Goal: Find specific page/section: Find specific page/section

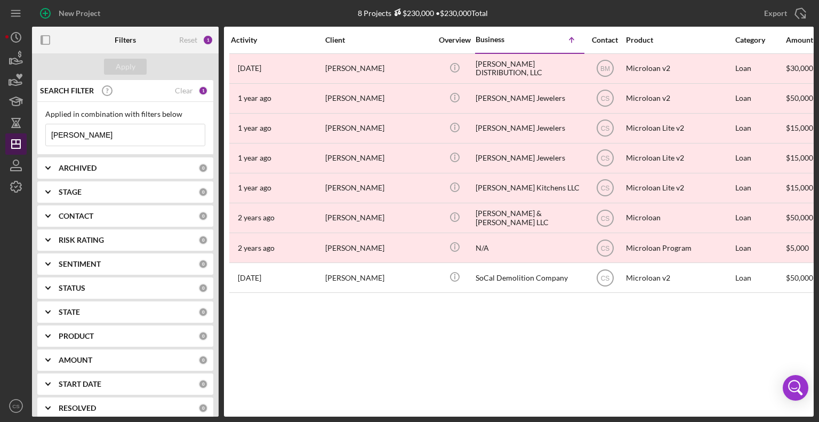
drag, startPoint x: 126, startPoint y: 130, endPoint x: 24, endPoint y: 146, distance: 103.0
click at [26, 146] on div "New Project 8 Projects $230,000 • $230,000 Total La Espiguita Export Icon/Expor…" at bounding box center [409, 208] width 809 height 417
click at [120, 138] on input at bounding box center [125, 134] width 159 height 21
type input "[PERSON_NAME] HVAC"
click at [130, 70] on div "Apply" at bounding box center [126, 67] width 20 height 16
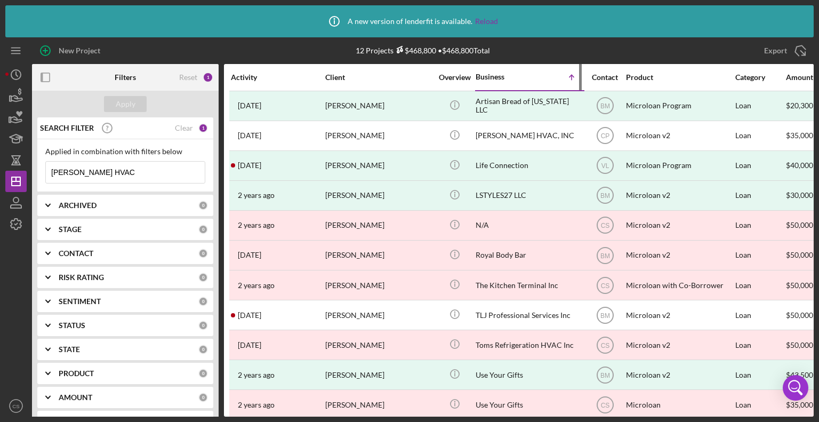
click at [499, 76] on div "Business" at bounding box center [502, 77] width 53 height 9
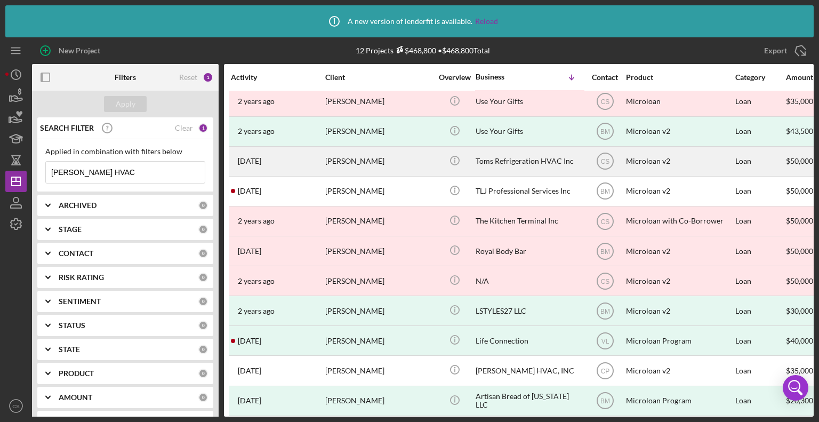
scroll to position [46, 0]
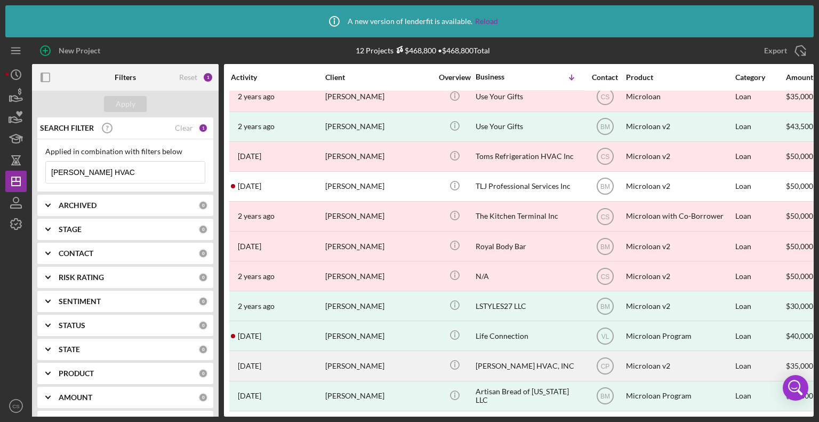
click at [487, 355] on div "[PERSON_NAME] HVAC, INC" at bounding box center [529, 365] width 107 height 28
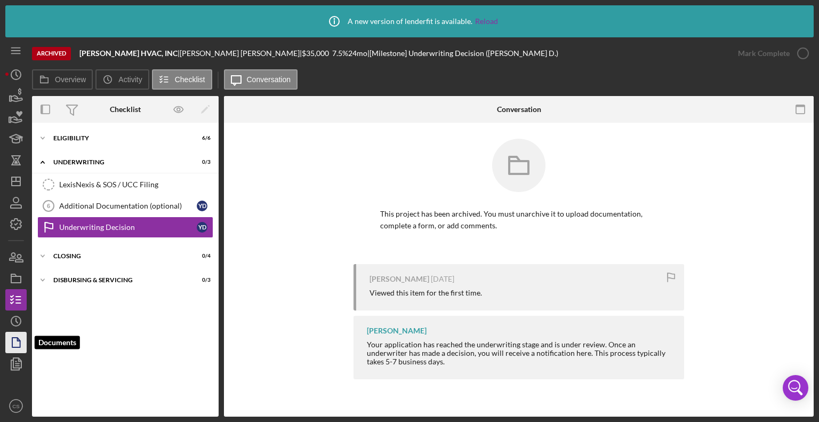
click at [11, 342] on icon "button" at bounding box center [16, 342] width 27 height 27
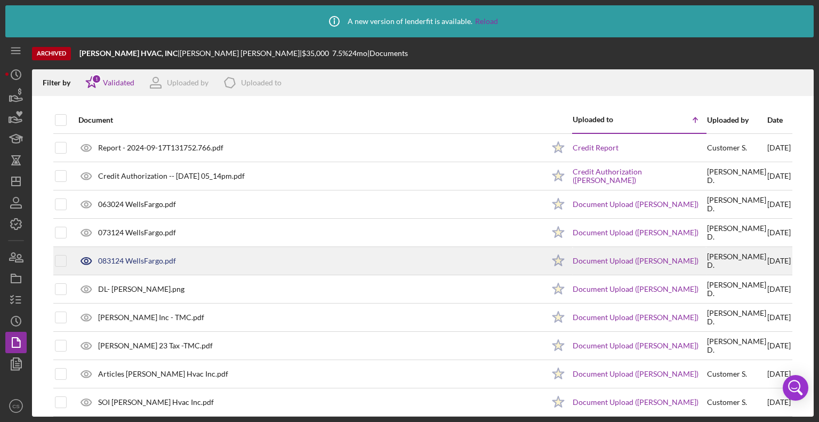
scroll to position [9, 0]
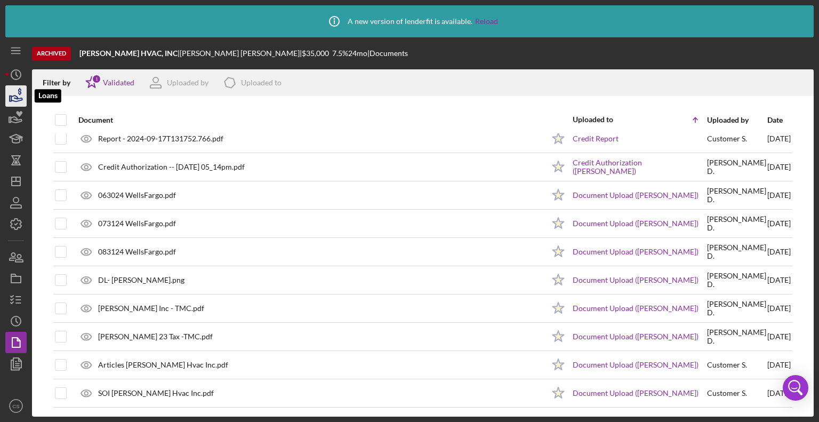
click at [10, 96] on polygon "button" at bounding box center [11, 98] width 2 height 5
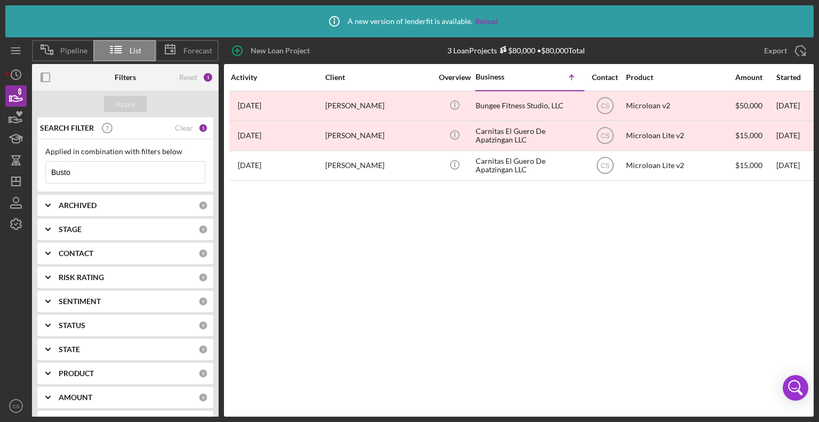
drag, startPoint x: 104, startPoint y: 169, endPoint x: 47, endPoint y: 172, distance: 56.6
click at [82, 171] on input "Busto" at bounding box center [125, 172] width 159 height 21
drag, startPoint x: 47, startPoint y: 172, endPoint x: 41, endPoint y: 172, distance: 7.0
click at [47, 172] on input "Busto" at bounding box center [125, 172] width 159 height 21
type input "o"
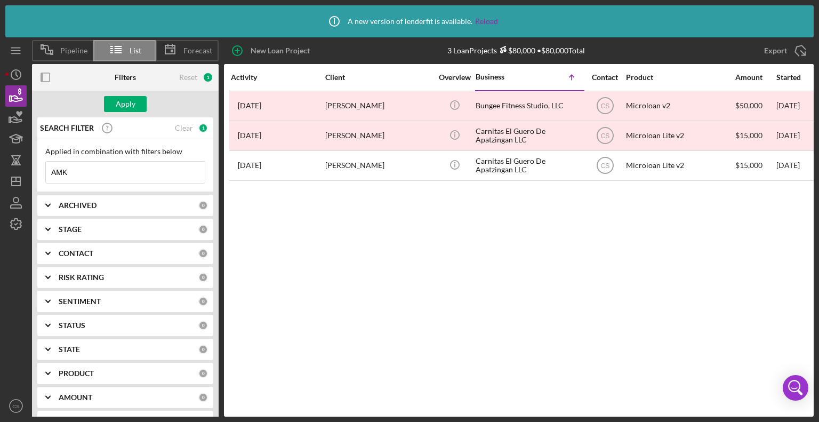
type input "AMK FASHION INC"
click at [130, 105] on div "Apply" at bounding box center [126, 104] width 20 height 16
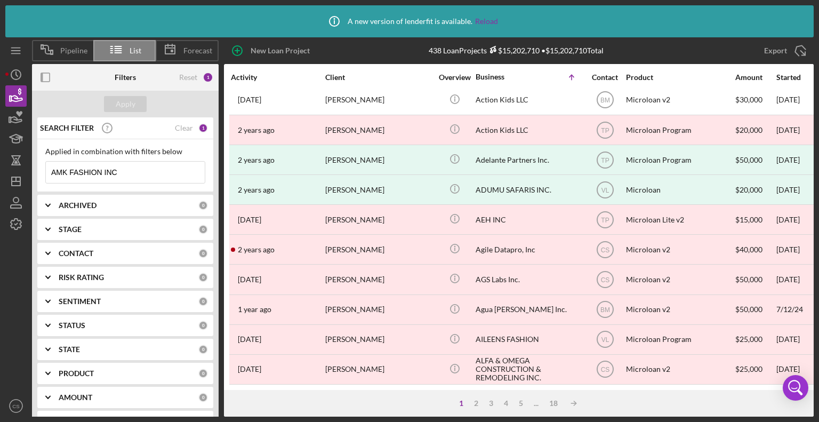
scroll to position [462, 0]
click at [477, 403] on div "2" at bounding box center [476, 403] width 15 height 9
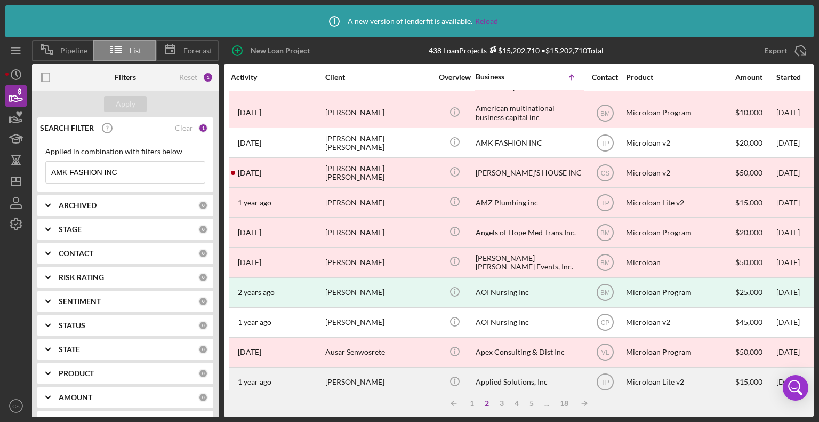
scroll to position [89, 0]
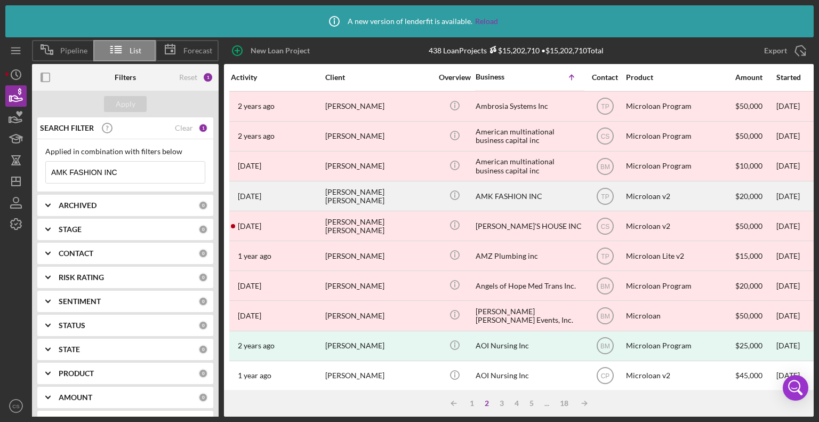
click at [490, 194] on div "AMK FASHION INC" at bounding box center [529, 196] width 107 height 28
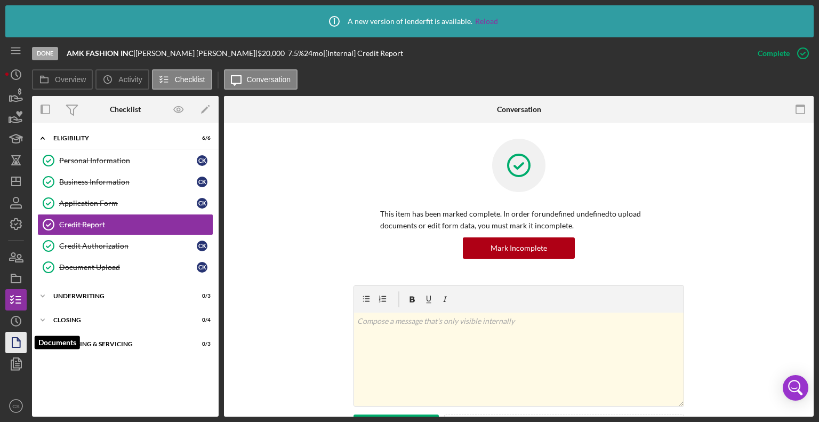
click at [19, 341] on icon "button" at bounding box center [19, 339] width 3 height 3
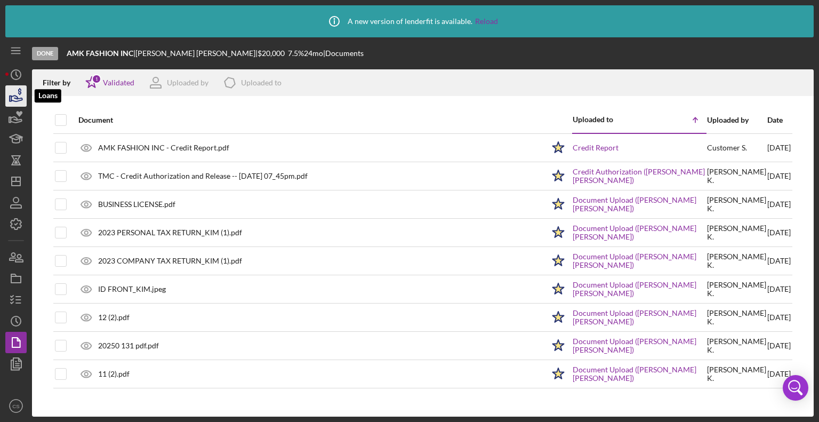
click at [11, 100] on polygon "button" at bounding box center [11, 98] width 2 height 5
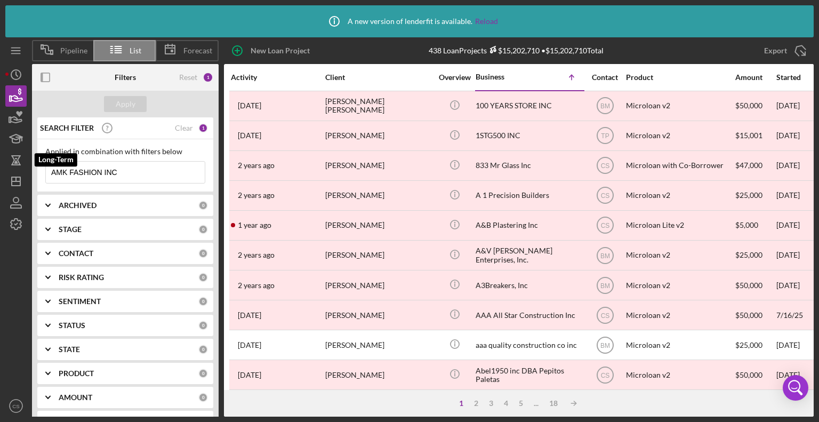
drag, startPoint x: 132, startPoint y: 174, endPoint x: 0, endPoint y: 171, distance: 131.8
click at [1, 170] on div "Icon/Info A new version of lenderfit is available. Reload Pipeline List Forecas…" at bounding box center [409, 211] width 819 height 422
type input "[PERSON_NAME] Concrete"
click at [125, 108] on div "Apply" at bounding box center [126, 104] width 20 height 16
